Goal: Transaction & Acquisition: Purchase product/service

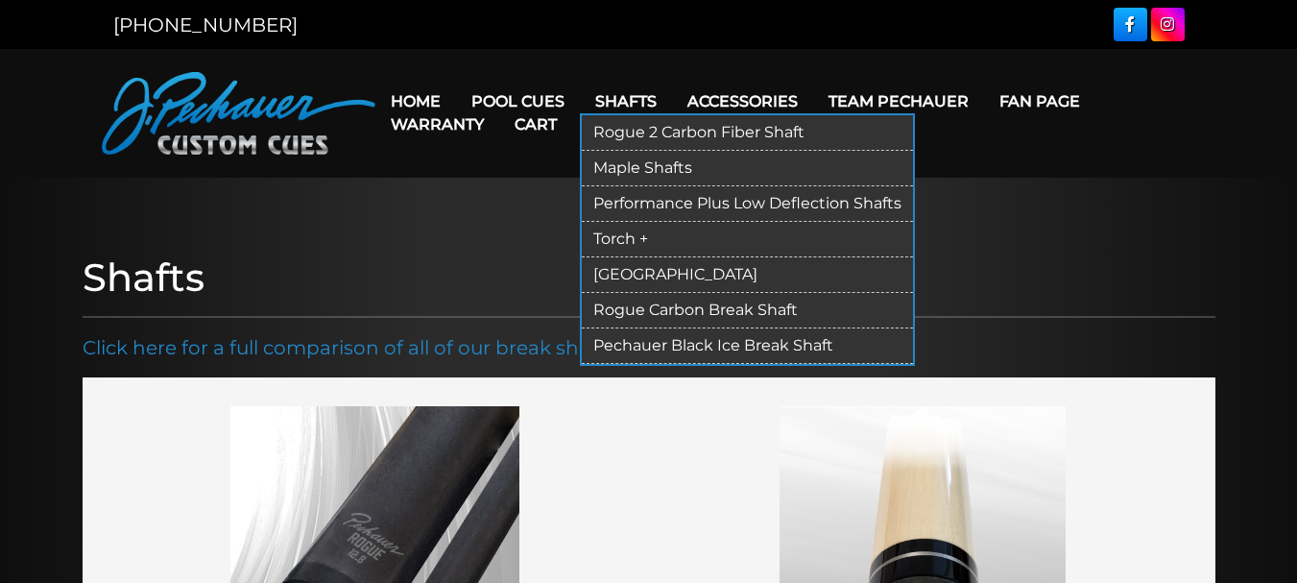
click at [613, 232] on link "Torch +" at bounding box center [747, 240] width 331 height 36
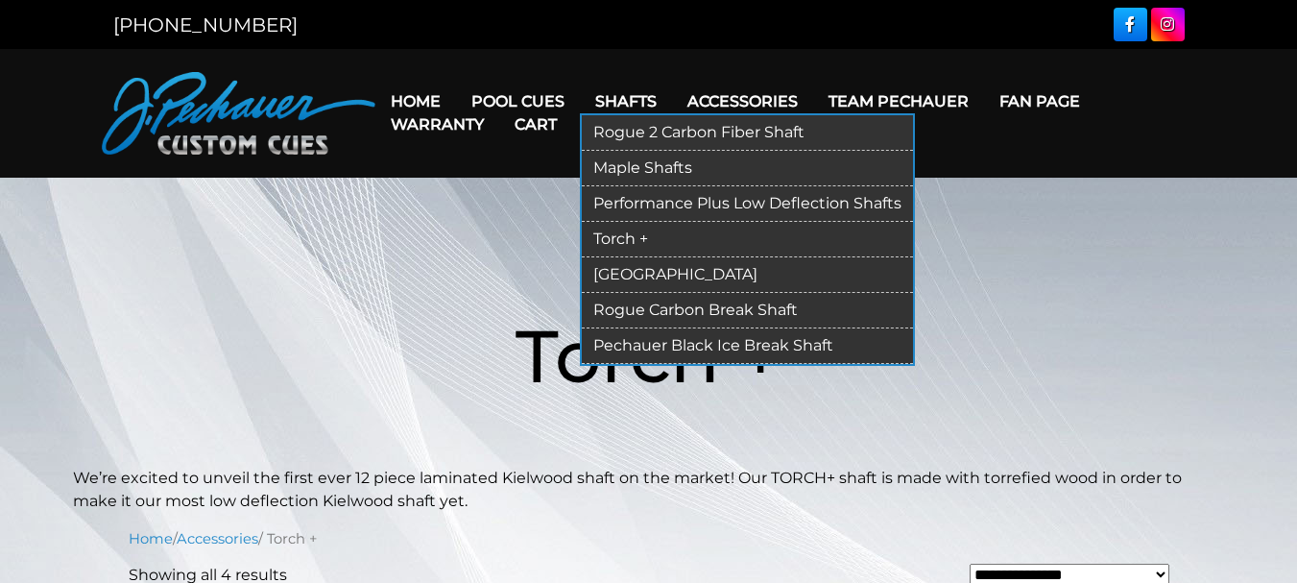
click at [618, 271] on link "[GEOGRAPHIC_DATA]" at bounding box center [747, 275] width 331 height 36
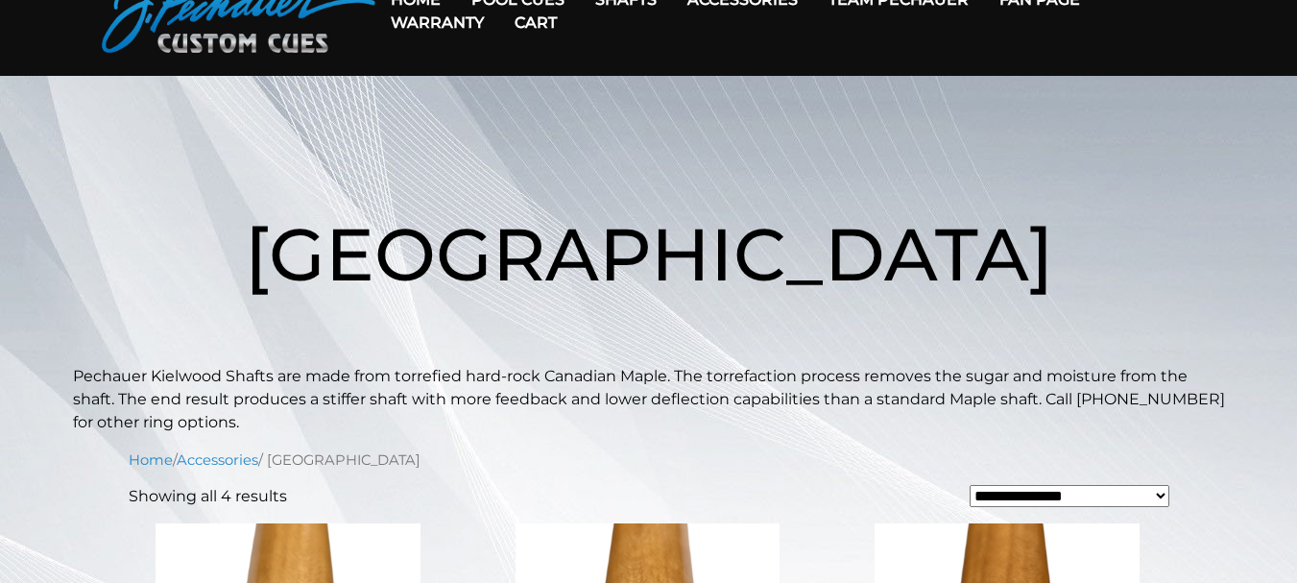
scroll to position [99, 0]
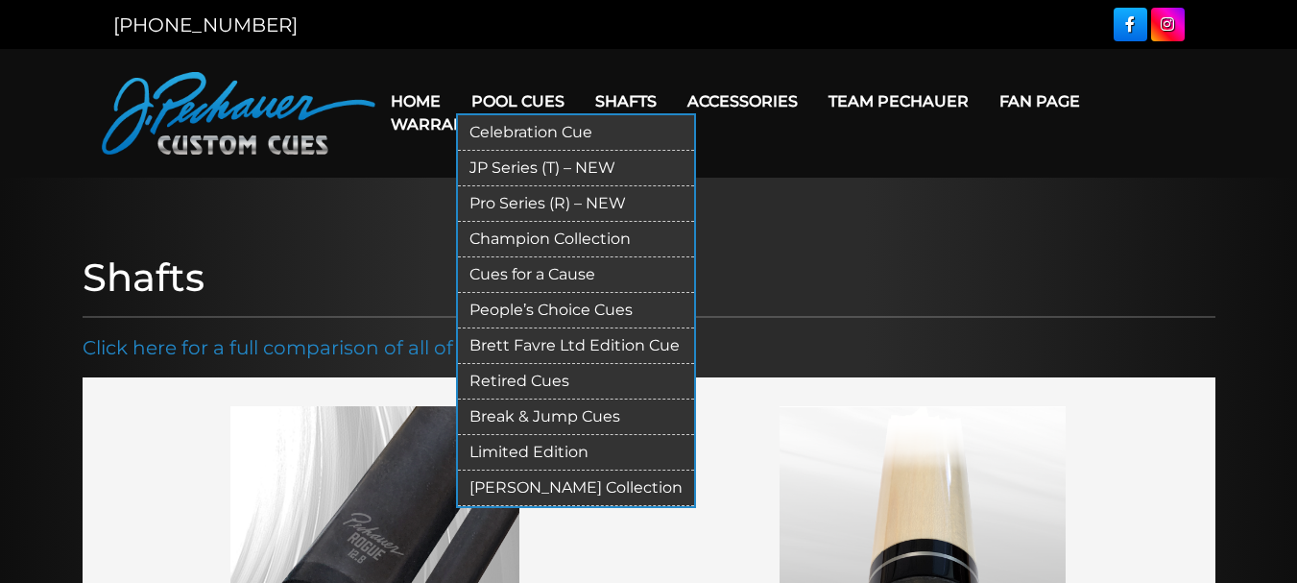
drag, startPoint x: 491, startPoint y: 165, endPoint x: 453, endPoint y: 170, distance: 37.8
click at [491, 164] on link "JP Series (T) – NEW" at bounding box center [576, 169] width 236 height 36
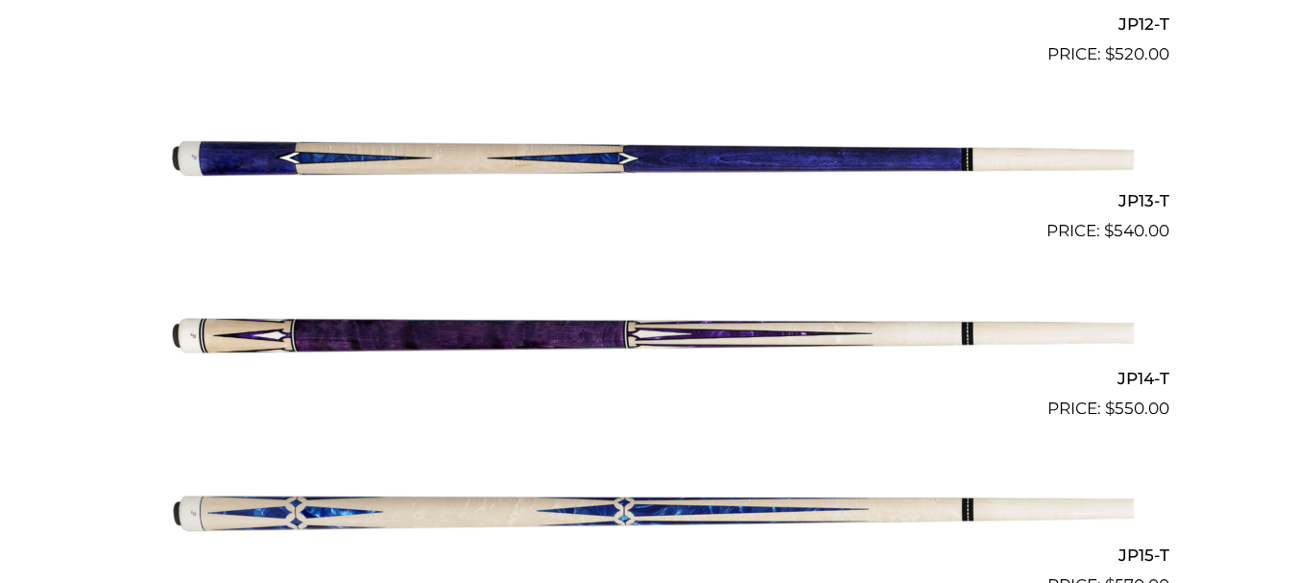
scroll to position [2662, 0]
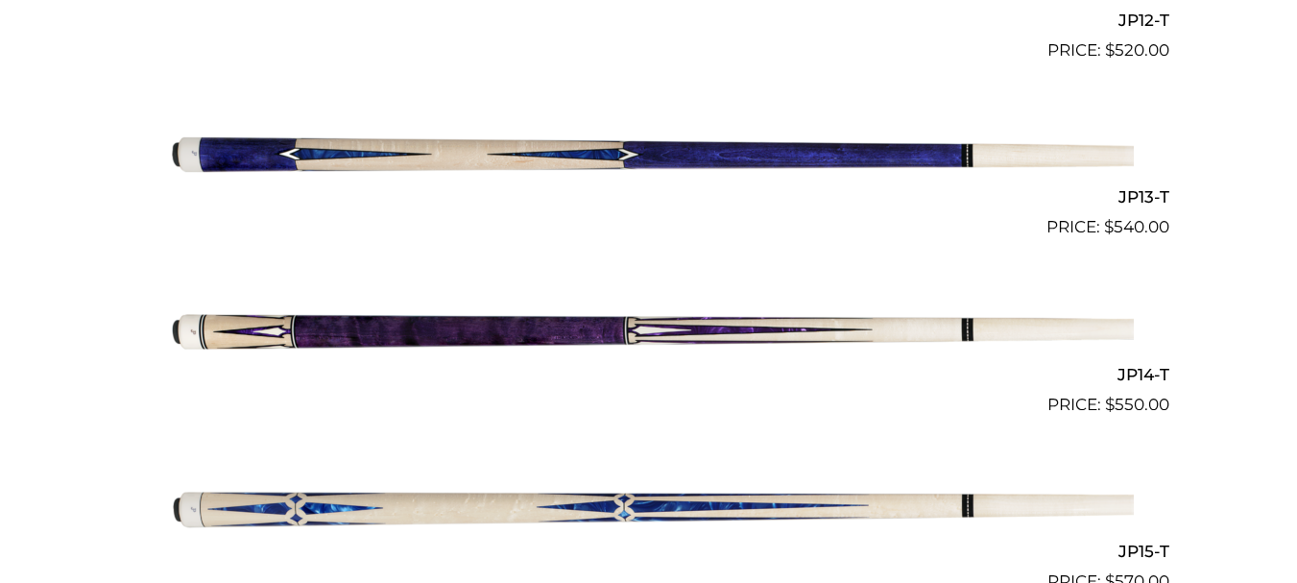
click at [284, 322] on img at bounding box center [649, 328] width 970 height 161
